Goal: Transaction & Acquisition: Purchase product/service

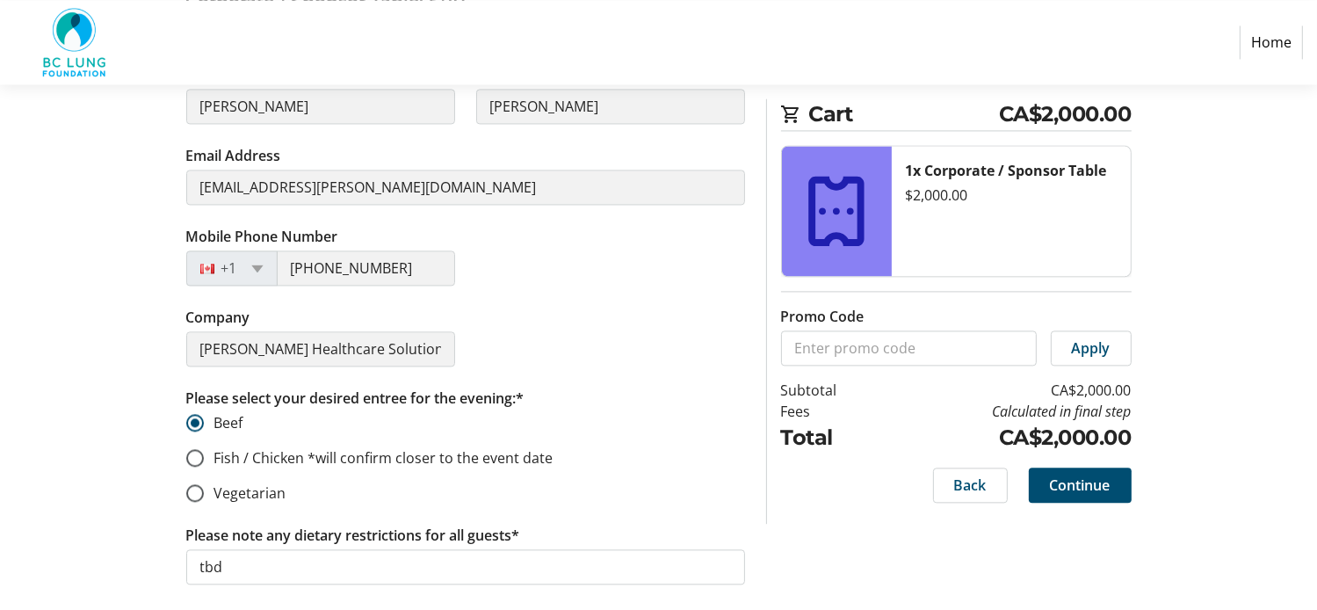
scroll to position [3778, 0]
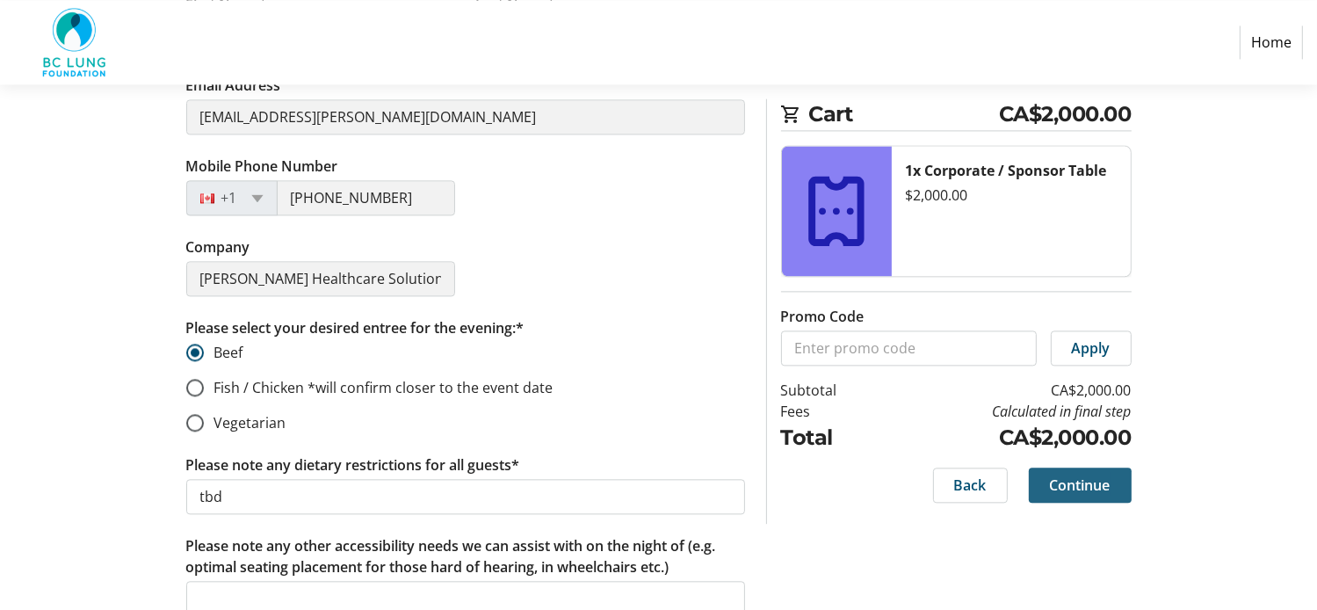
click at [1080, 481] on span "Continue" at bounding box center [1080, 484] width 61 height 21
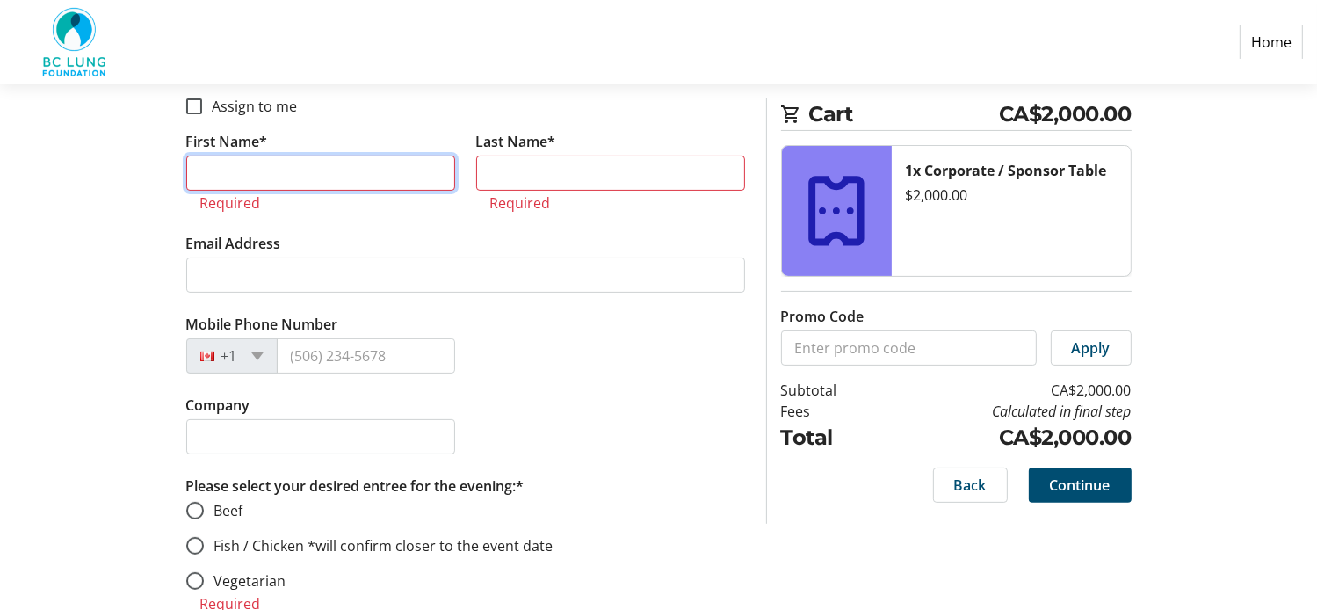
scroll to position [6751, 0]
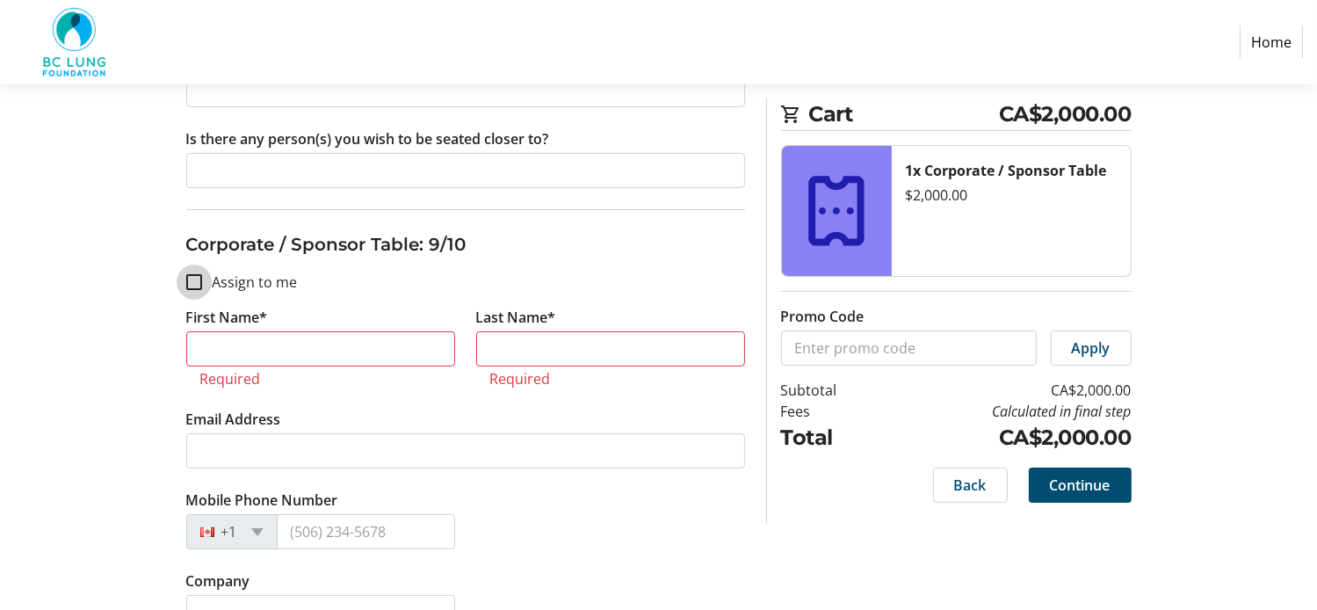
click at [199, 274] on input "Assign to me" at bounding box center [194, 282] width 16 height 16
checkbox input "true"
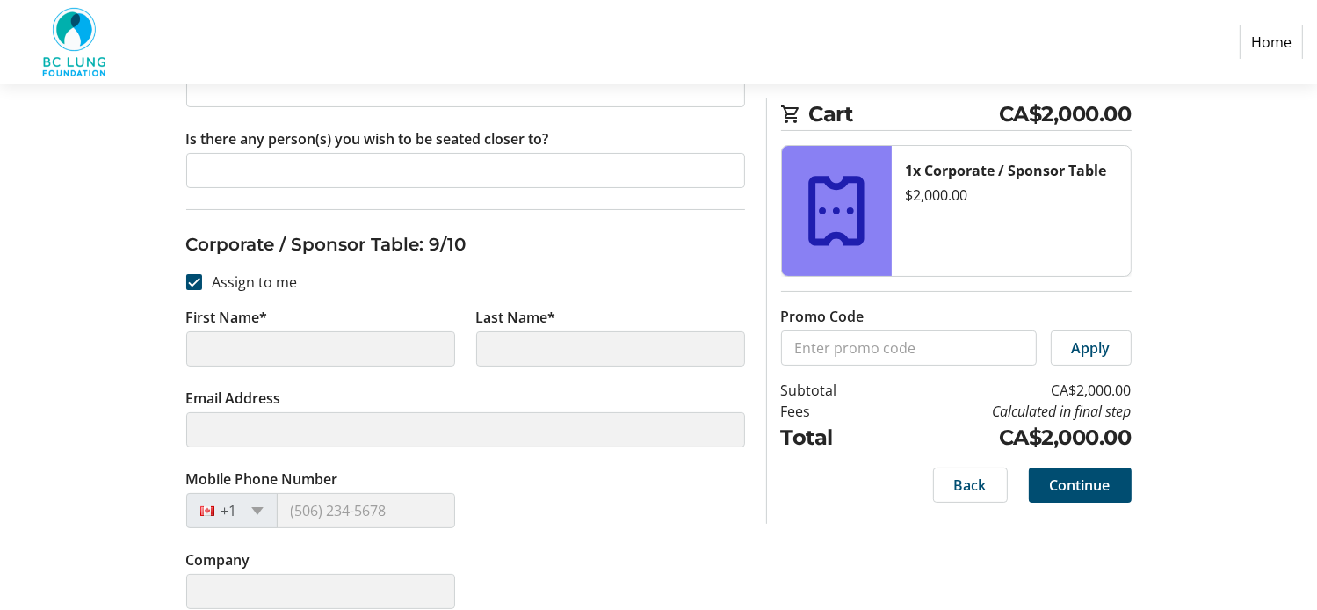
type input "[PERSON_NAME]"
type input "[EMAIL_ADDRESS][PERSON_NAME][DOMAIN_NAME]"
type input "[PHONE_NUMBER]"
type input "[PERSON_NAME] Healthcare Solutions"
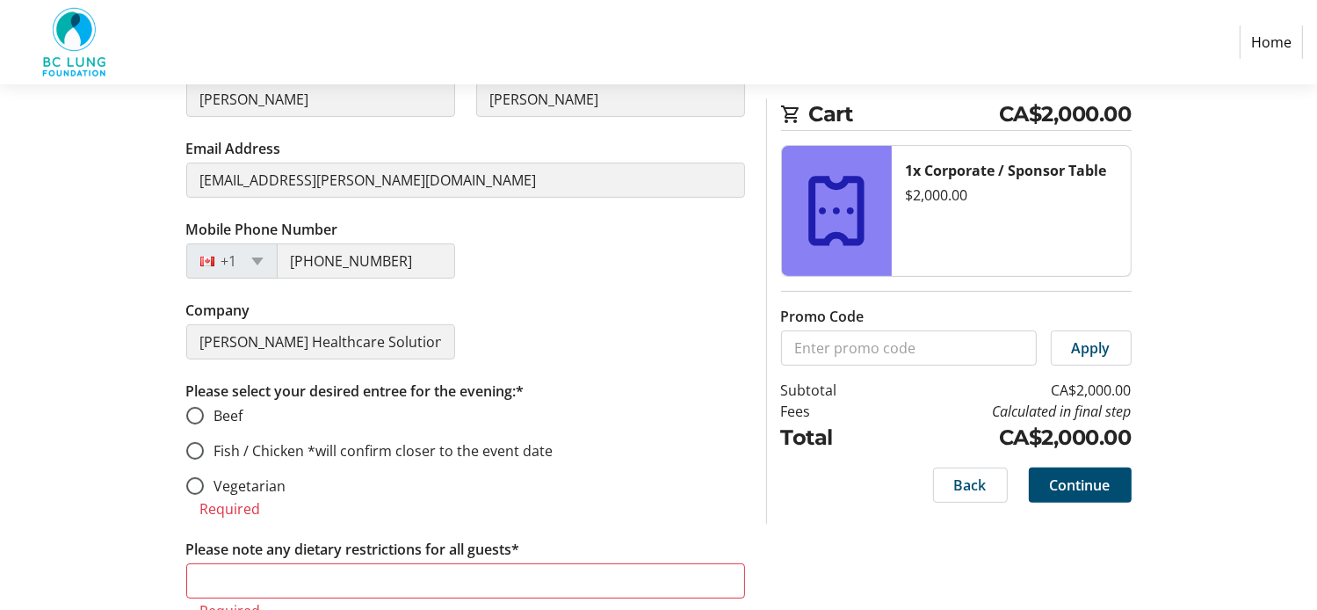
scroll to position [7103, 0]
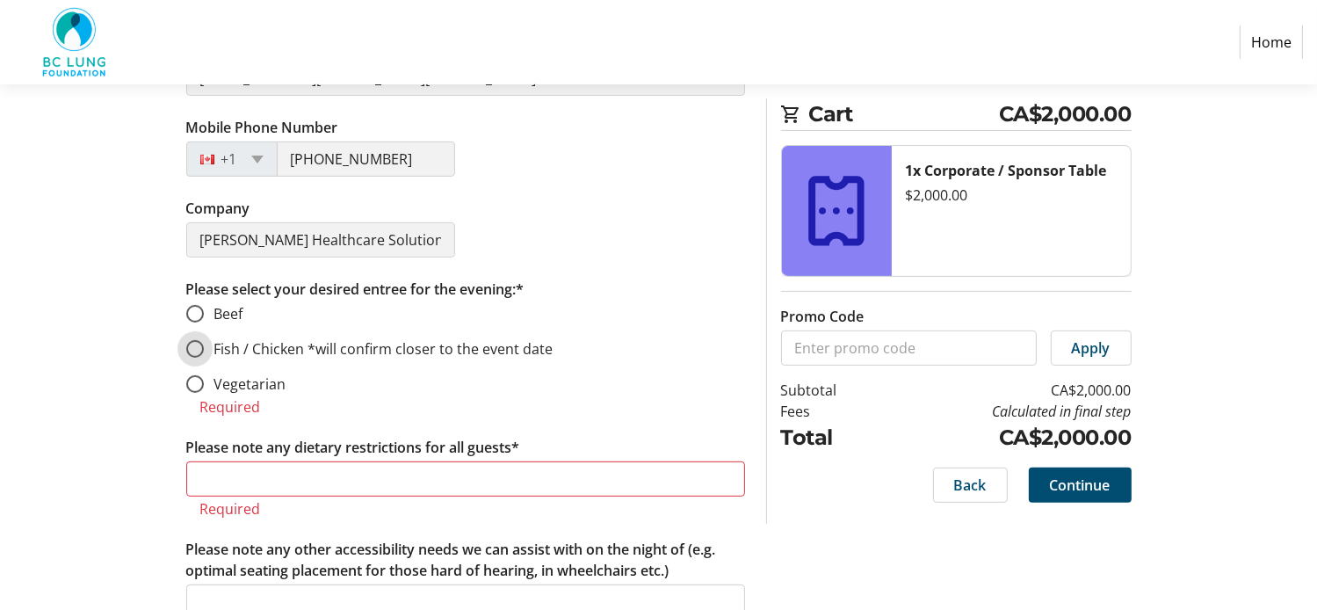
click at [193, 340] on input "Fish / Chicken *will confirm closer to the event date" at bounding box center [195, 349] width 18 height 18
radio input "true"
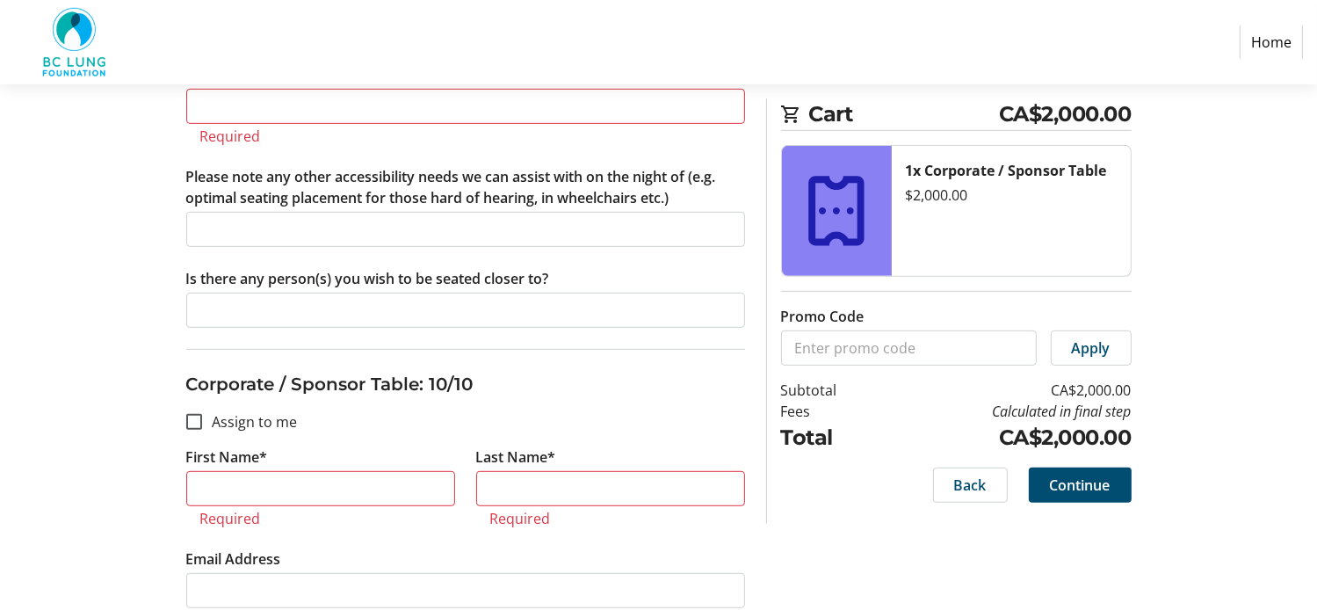
scroll to position [7278, 0]
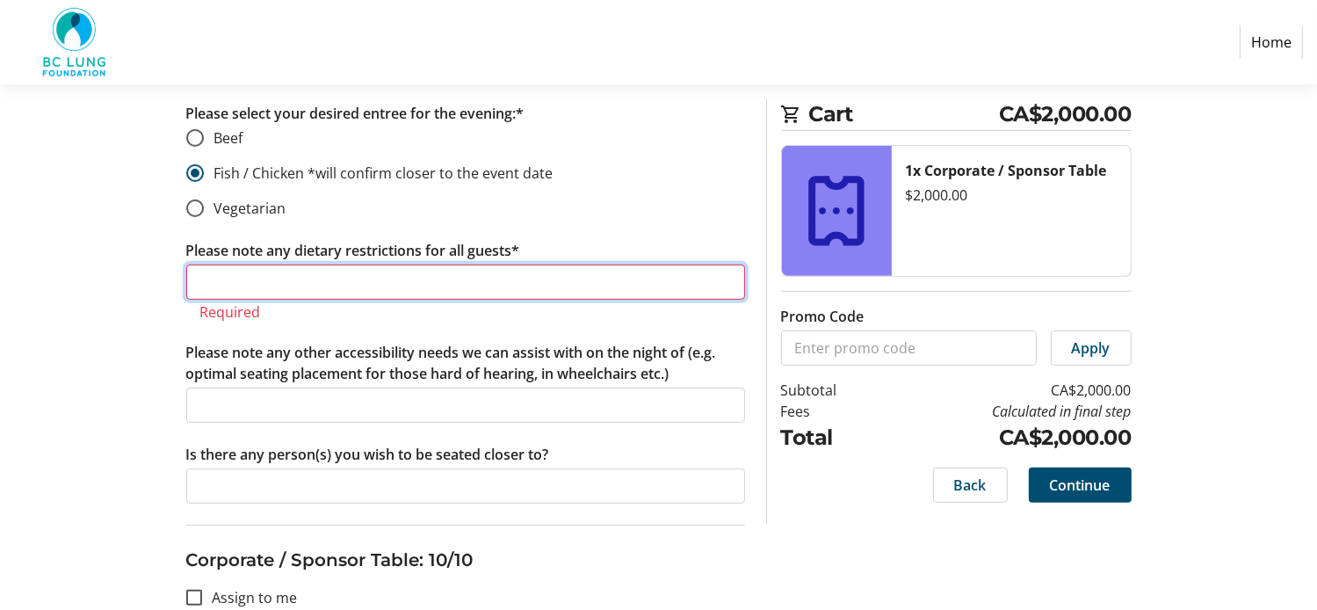
click at [265, 264] on input "Please note any dietary restrictions for all guests*" at bounding box center [465, 281] width 559 height 35
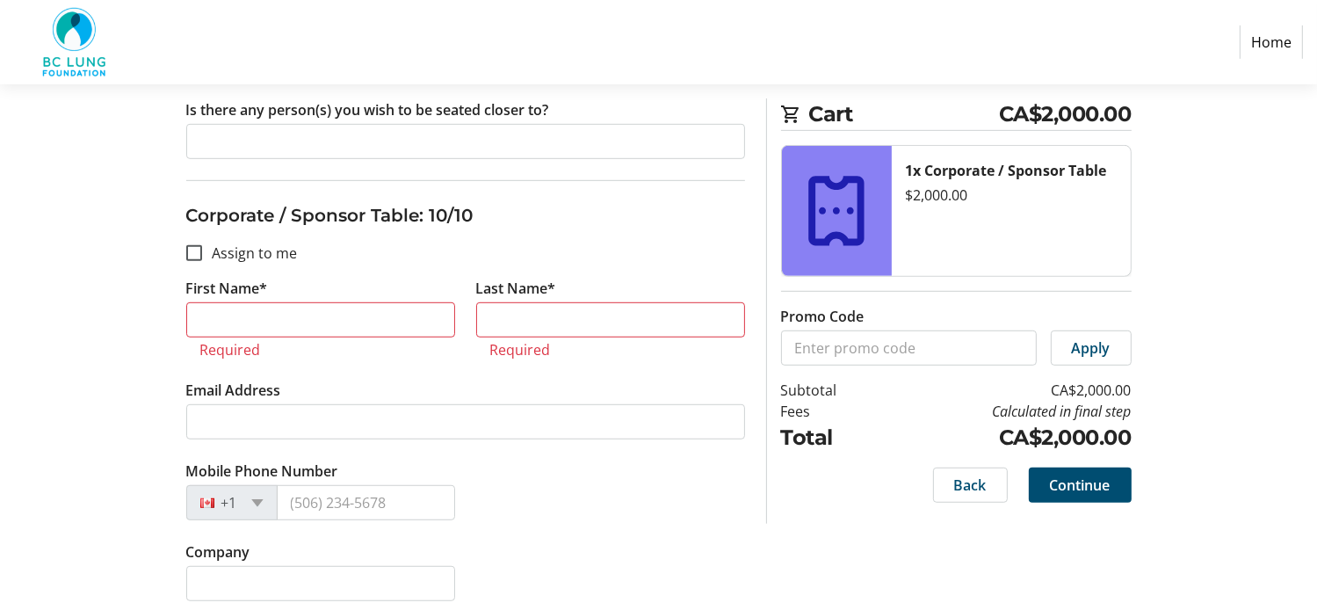
scroll to position [7630, 0]
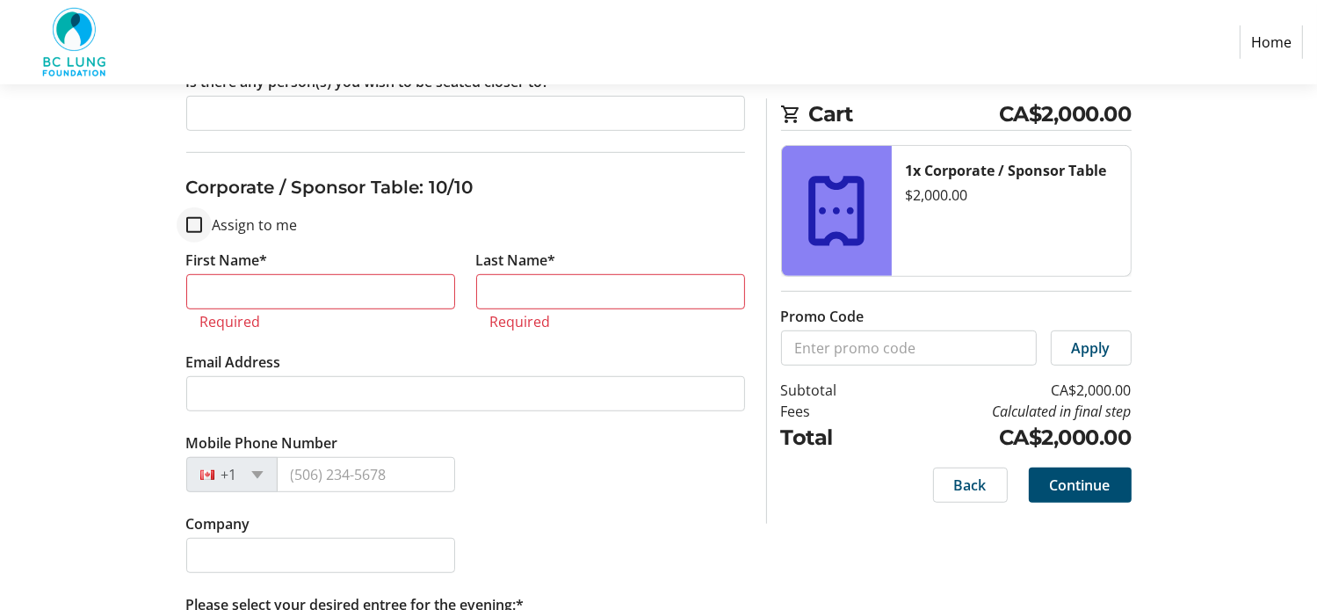
type input "TBC"
click at [198, 217] on input "Assign to me" at bounding box center [194, 225] width 16 height 16
checkbox input "true"
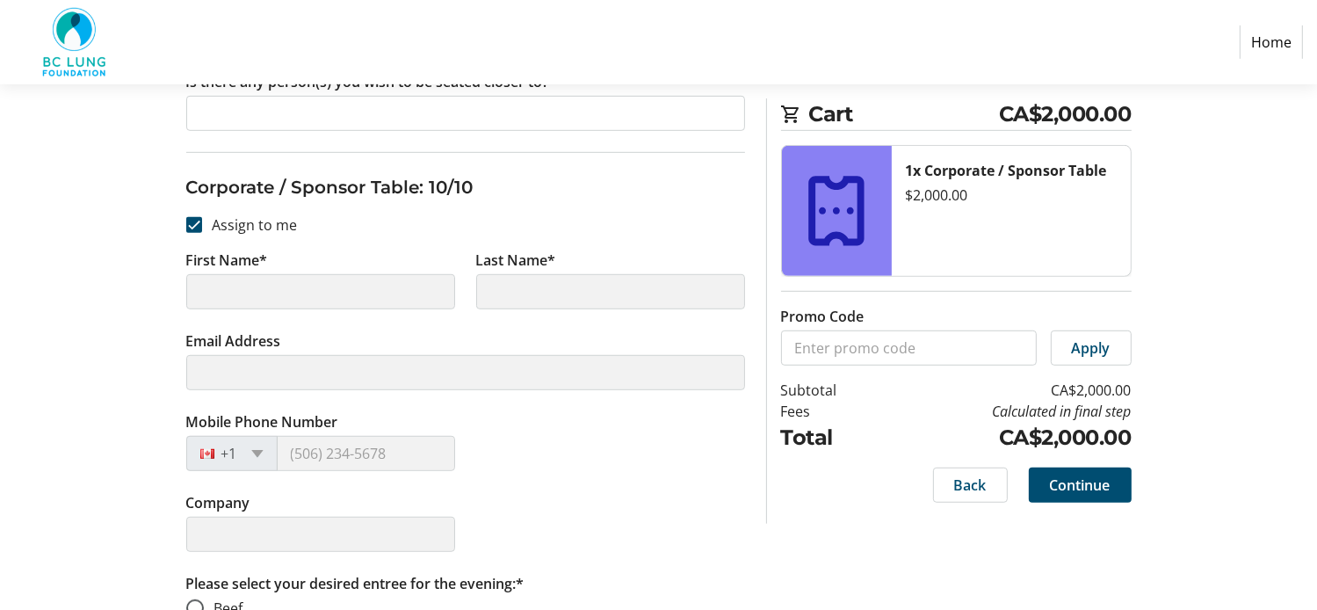
type input "[PERSON_NAME]"
type input "[EMAIL_ADDRESS][PERSON_NAME][DOMAIN_NAME]"
type input "[PHONE_NUMBER]"
type input "[PERSON_NAME] Healthcare Solutions"
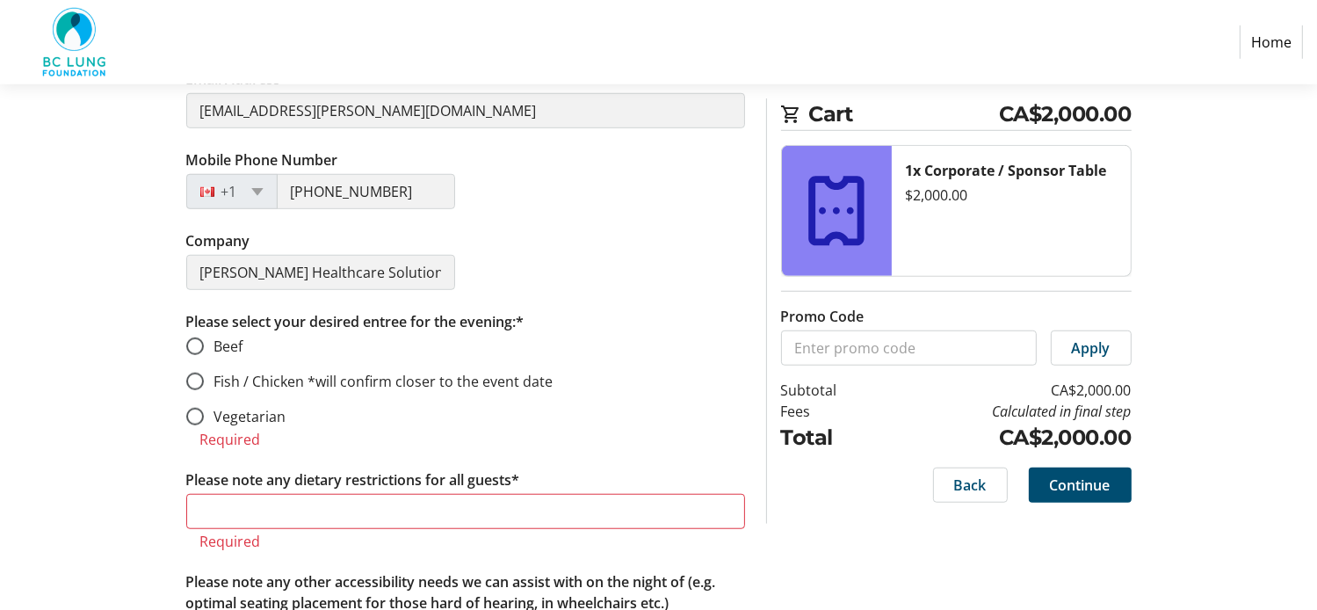
scroll to position [7893, 0]
click at [192, 371] on input "Fish / Chicken *will confirm closer to the event date" at bounding box center [195, 380] width 18 height 18
radio input "true"
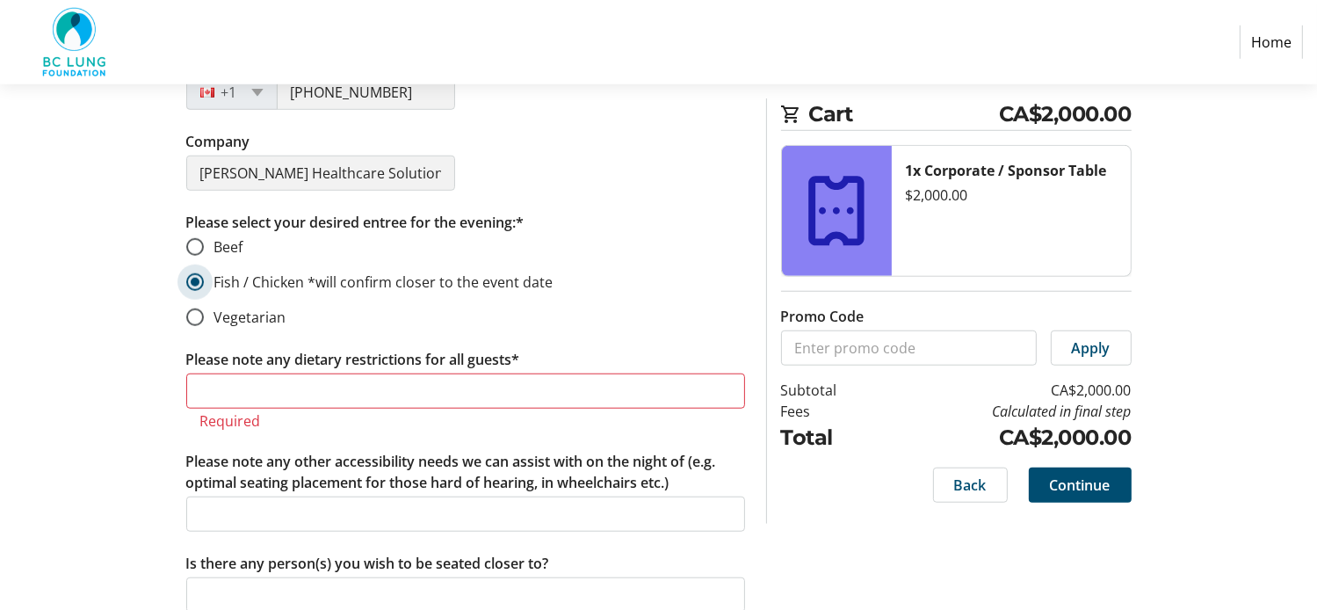
scroll to position [7992, 0]
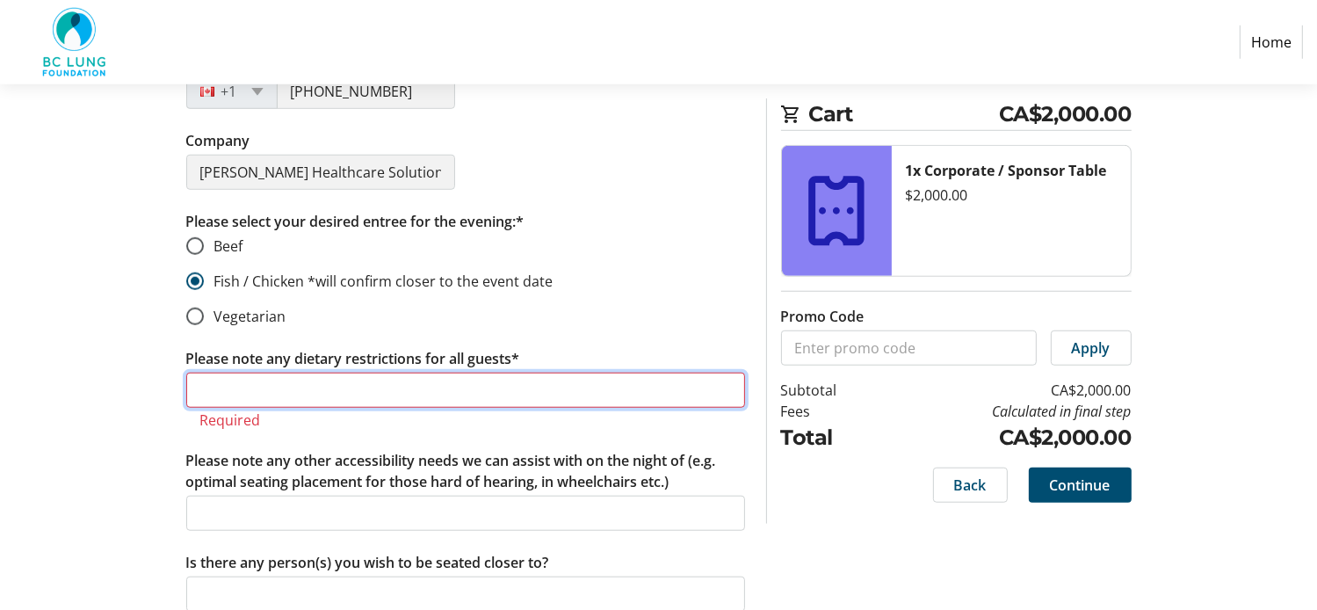
click at [225, 373] on input "Please note any dietary restrictions for all guests*" at bounding box center [465, 390] width 559 height 35
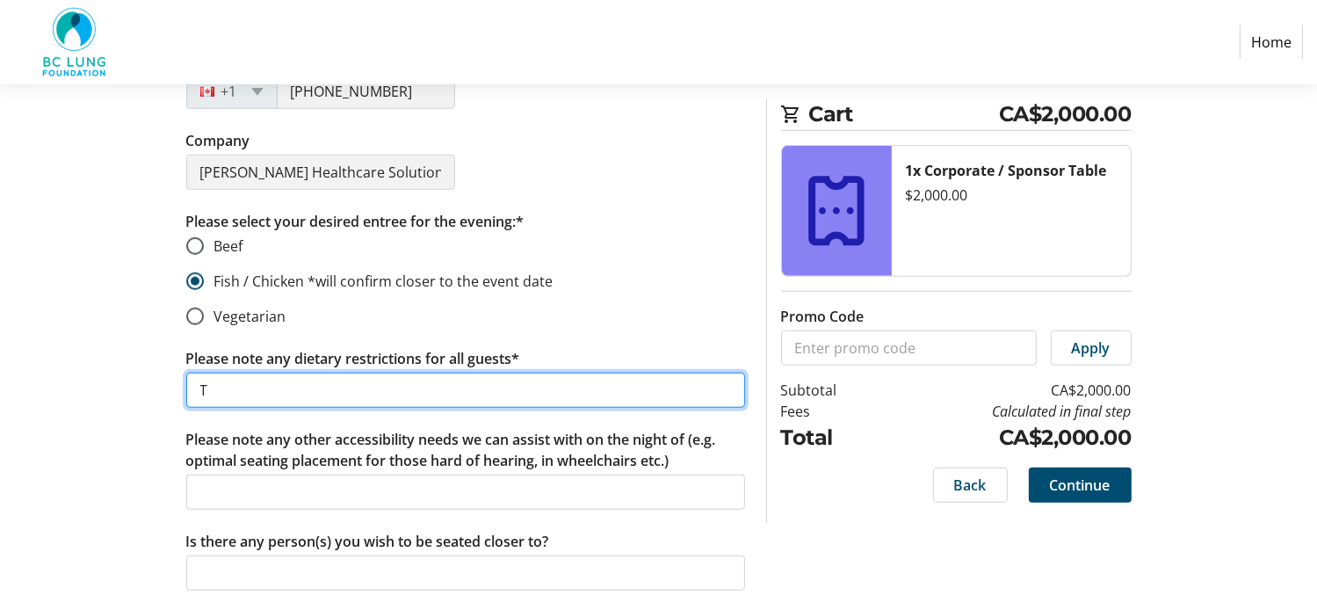
scroll to position [7971, 0]
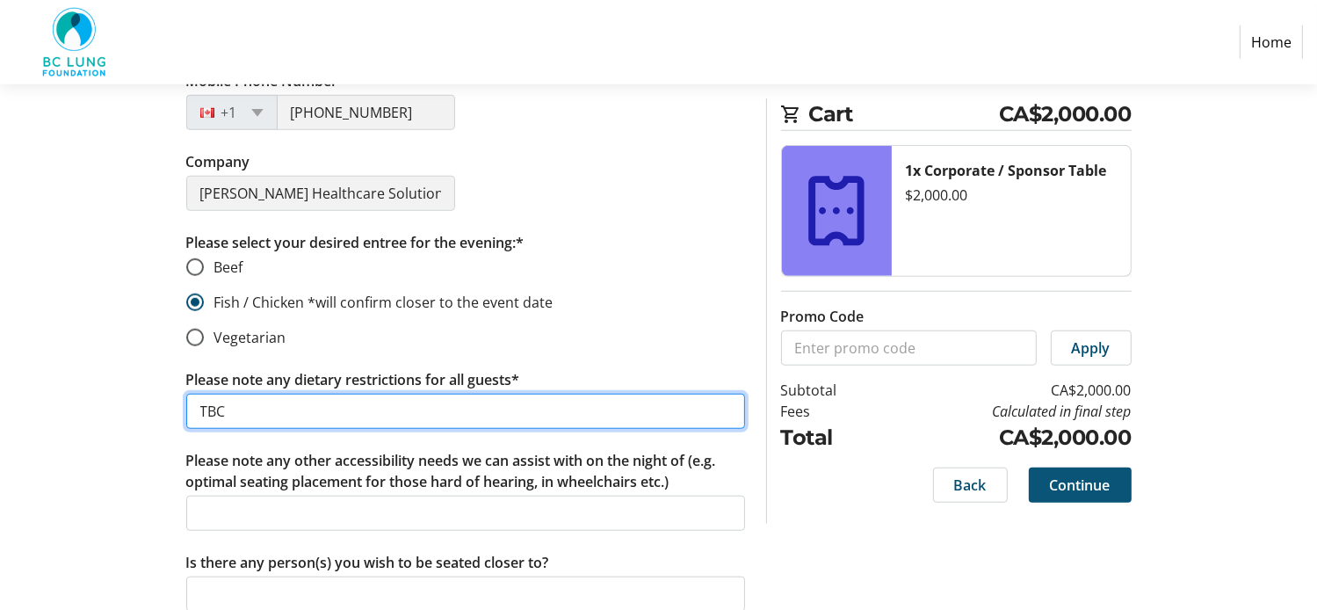
type input "TBC"
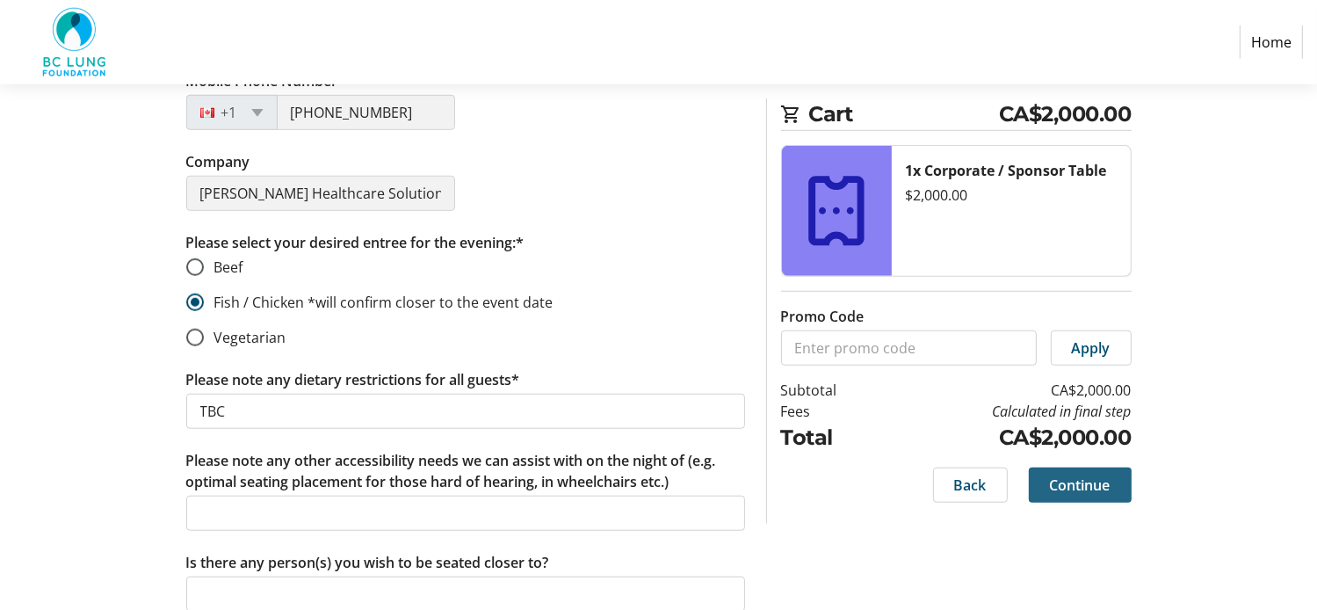
click at [1082, 482] on span "Continue" at bounding box center [1080, 484] width 61 height 21
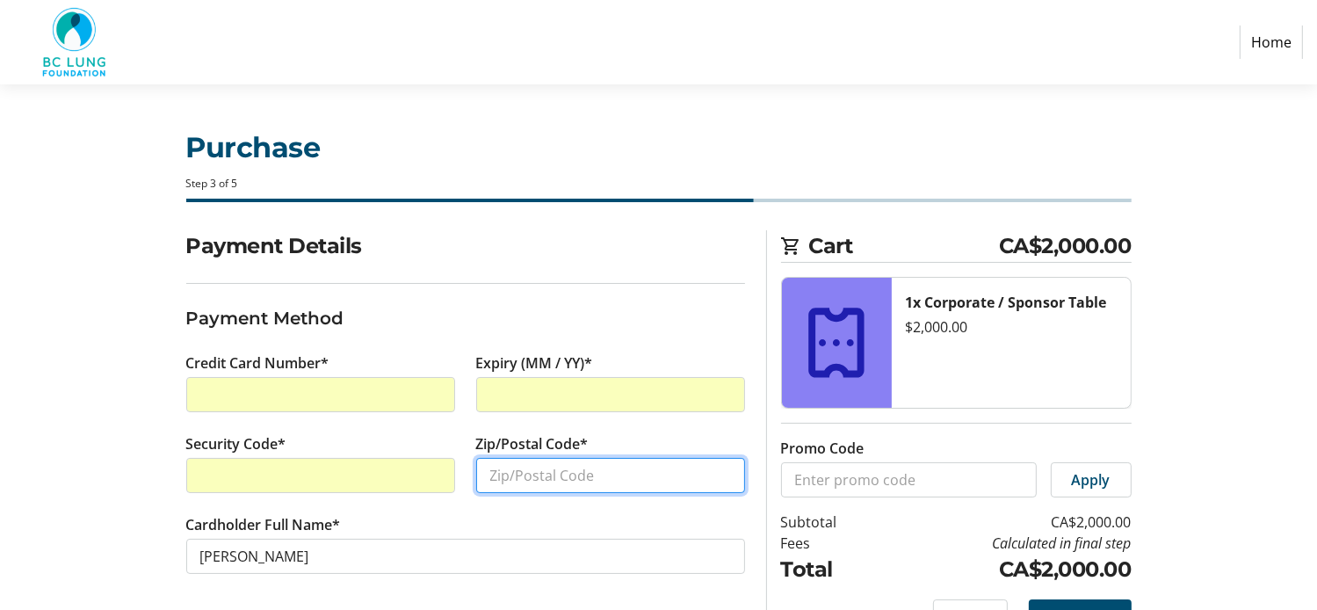
click at [537, 475] on input "Zip/Postal Code*" at bounding box center [610, 475] width 269 height 35
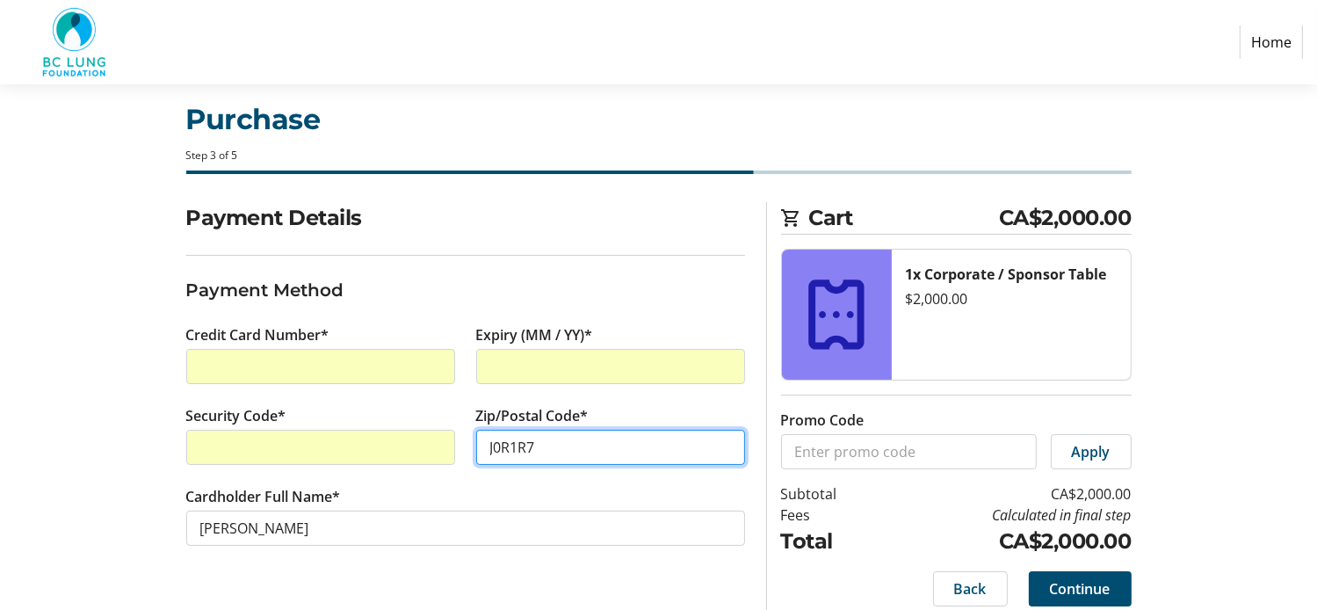
scroll to position [44, 0]
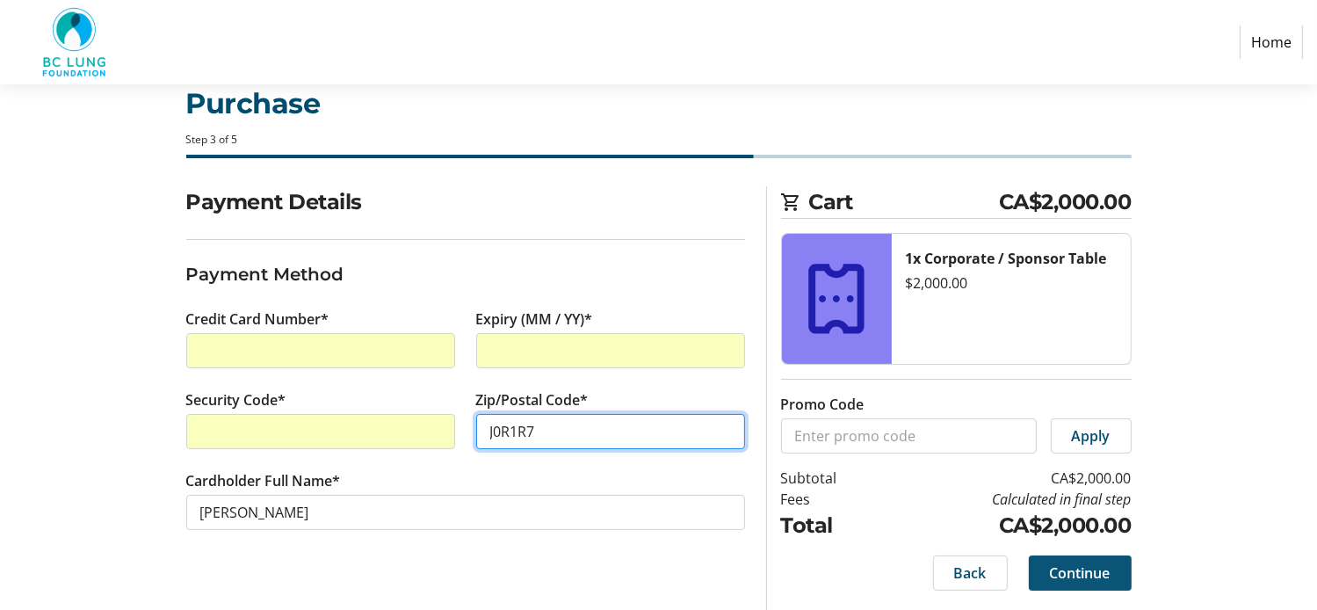
type input "J0R1R7"
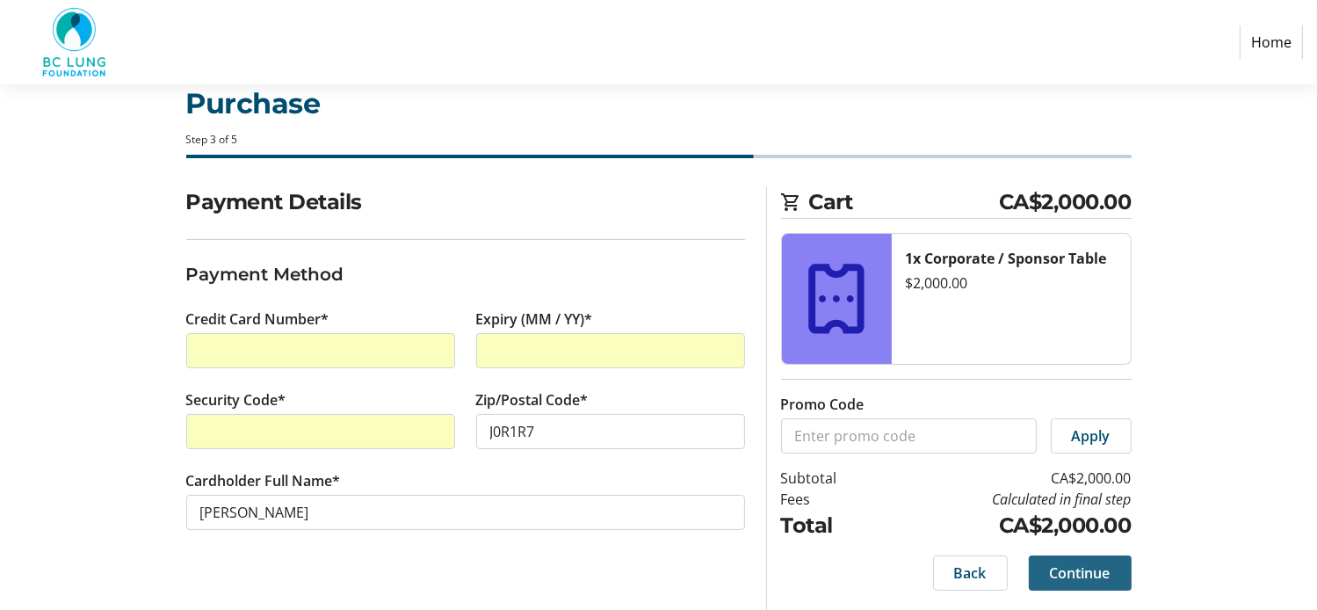
click at [1078, 572] on span "Continue" at bounding box center [1080, 572] width 61 height 21
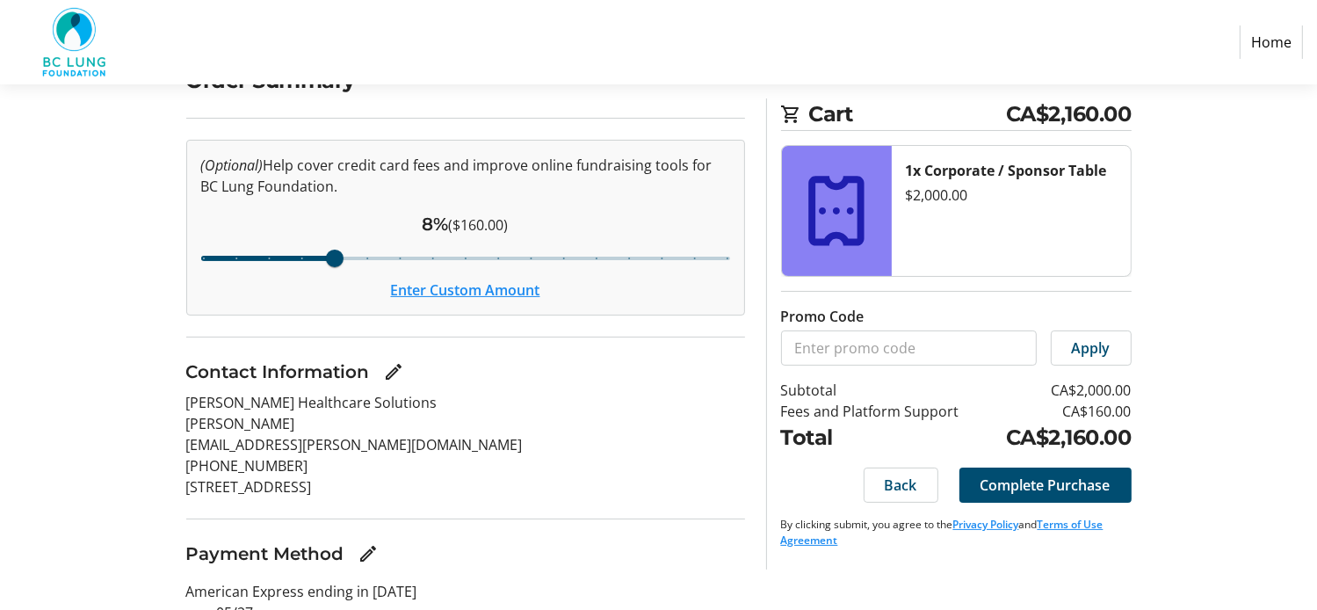
scroll to position [176, 0]
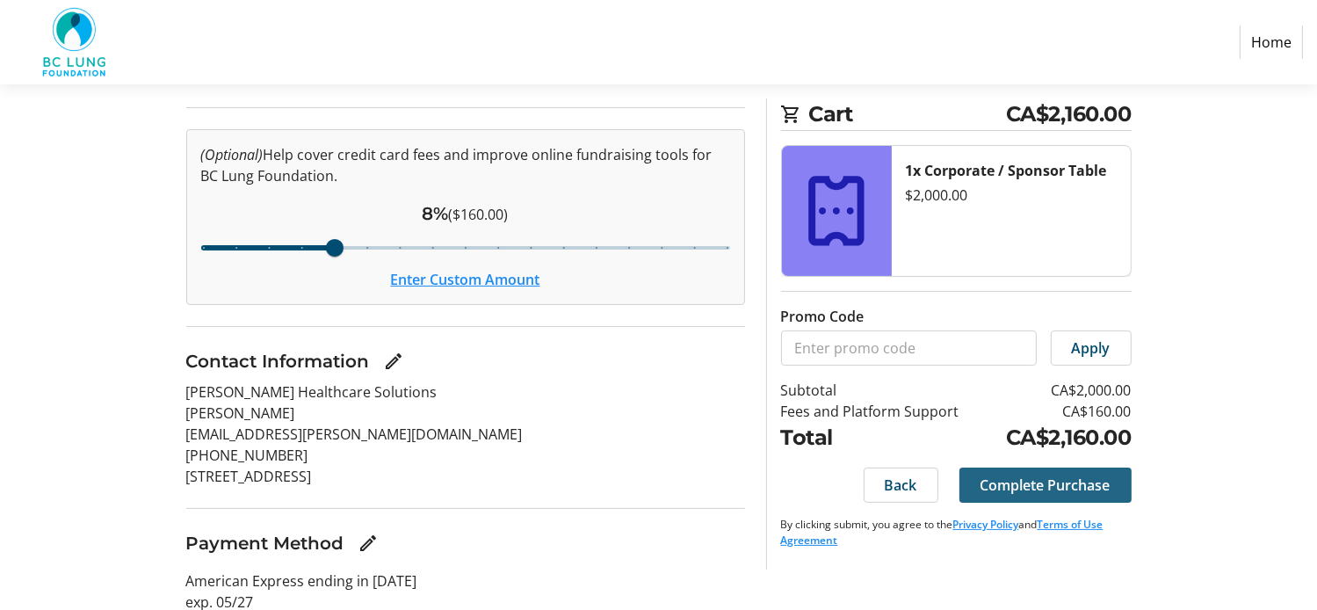
click at [1047, 489] on span "Complete Purchase" at bounding box center [1046, 484] width 130 height 21
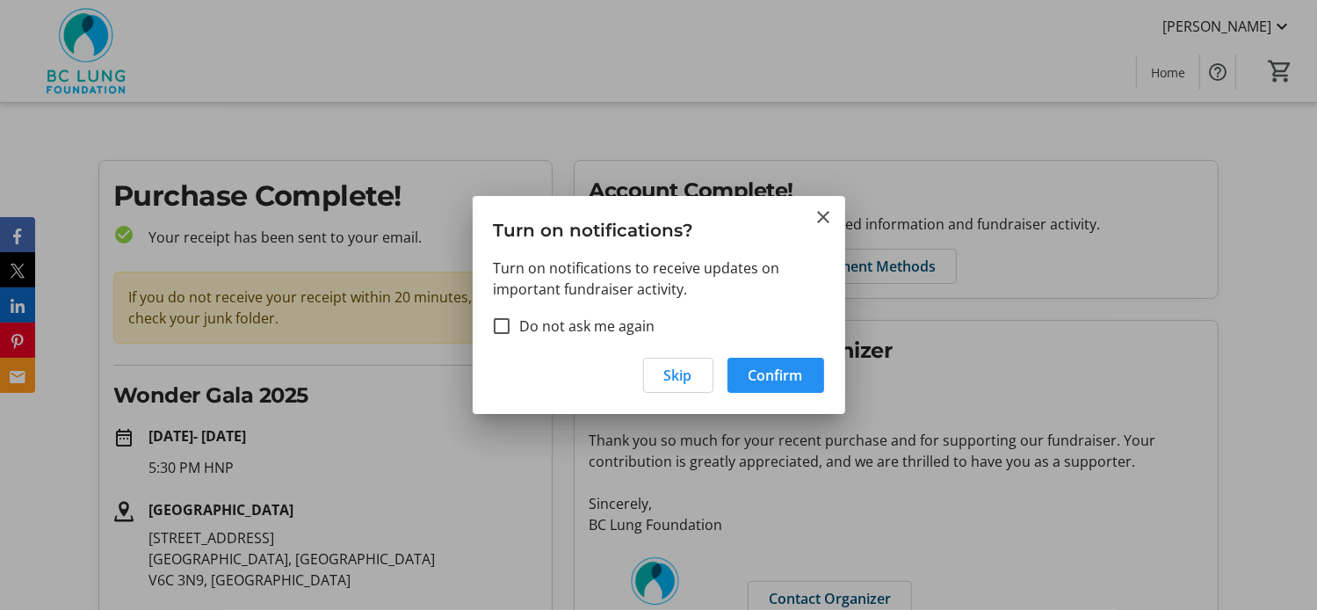
click at [776, 374] on span "Confirm" at bounding box center [776, 375] width 54 height 21
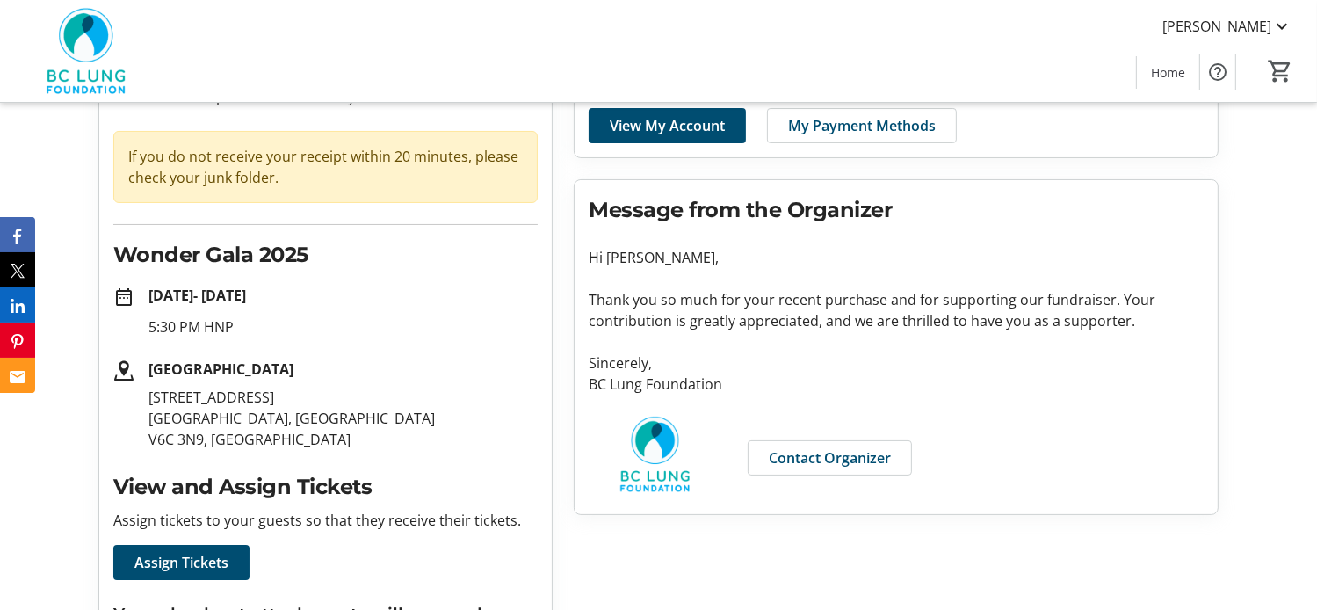
scroll to position [190, 0]
